Goal: Information Seeking & Learning: Learn about a topic

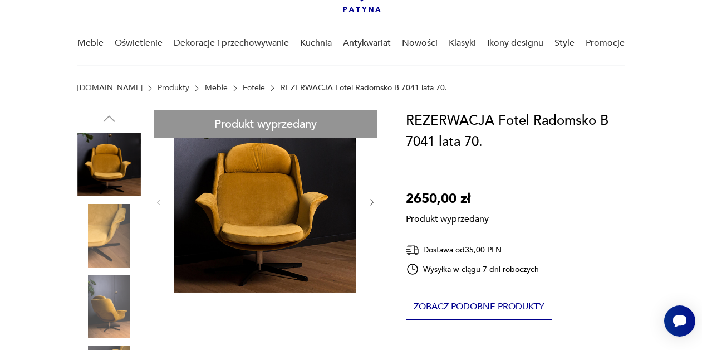
scroll to position [111, 0]
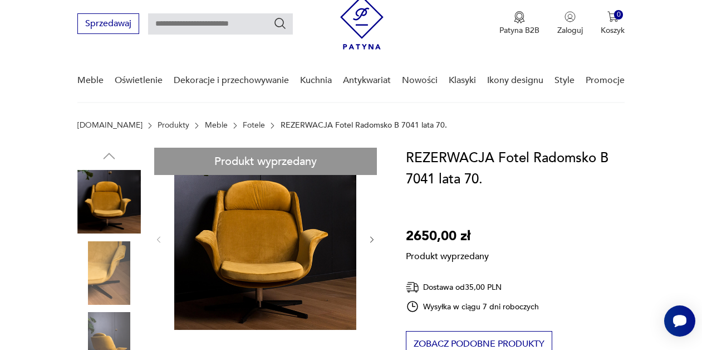
scroll to position [0, 0]
